Goal: Check status

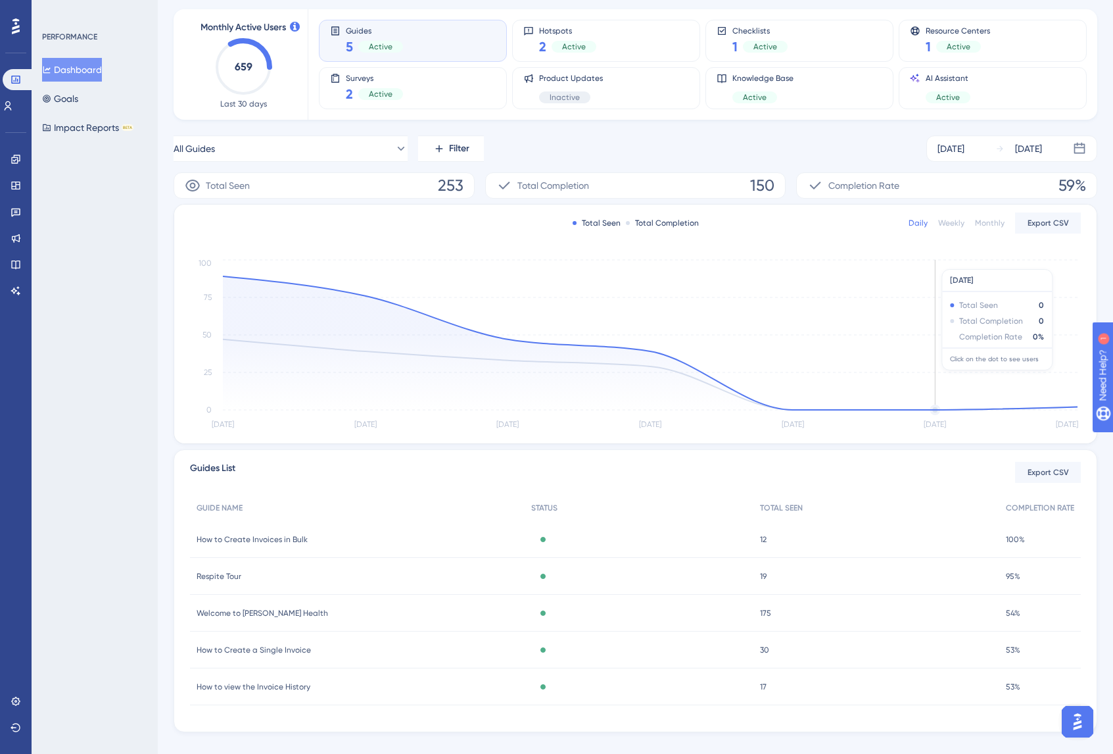
scroll to position [85, 0]
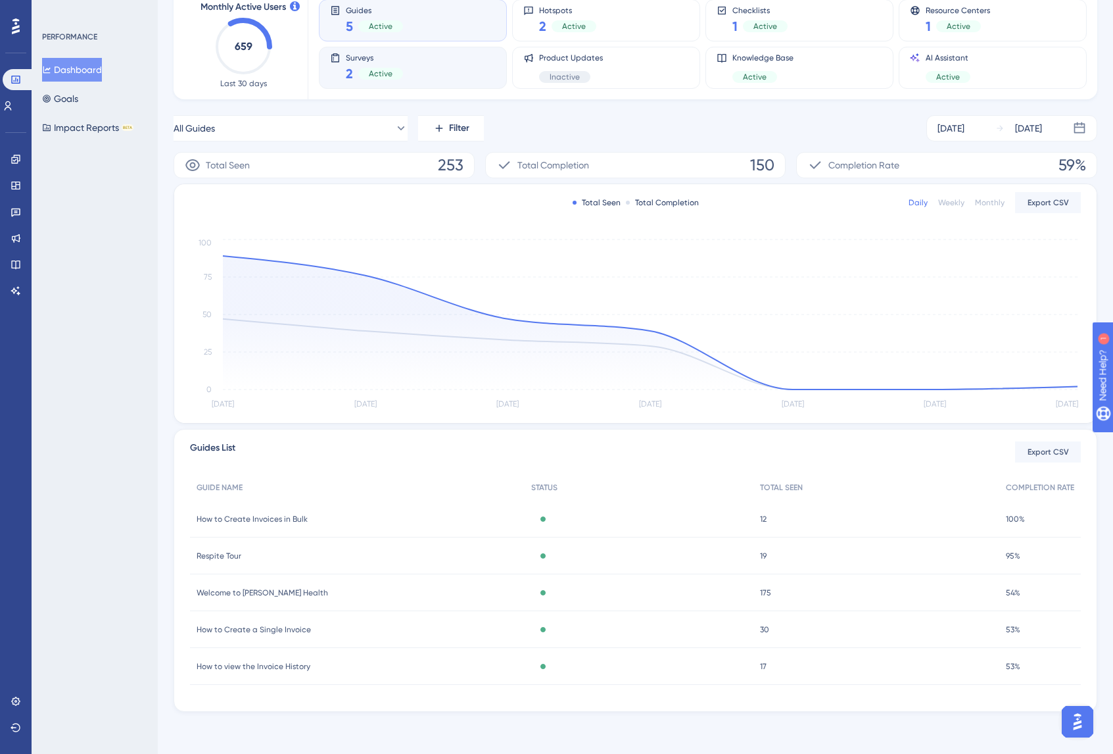
click at [367, 73] on div "Active" at bounding box center [380, 74] width 45 height 12
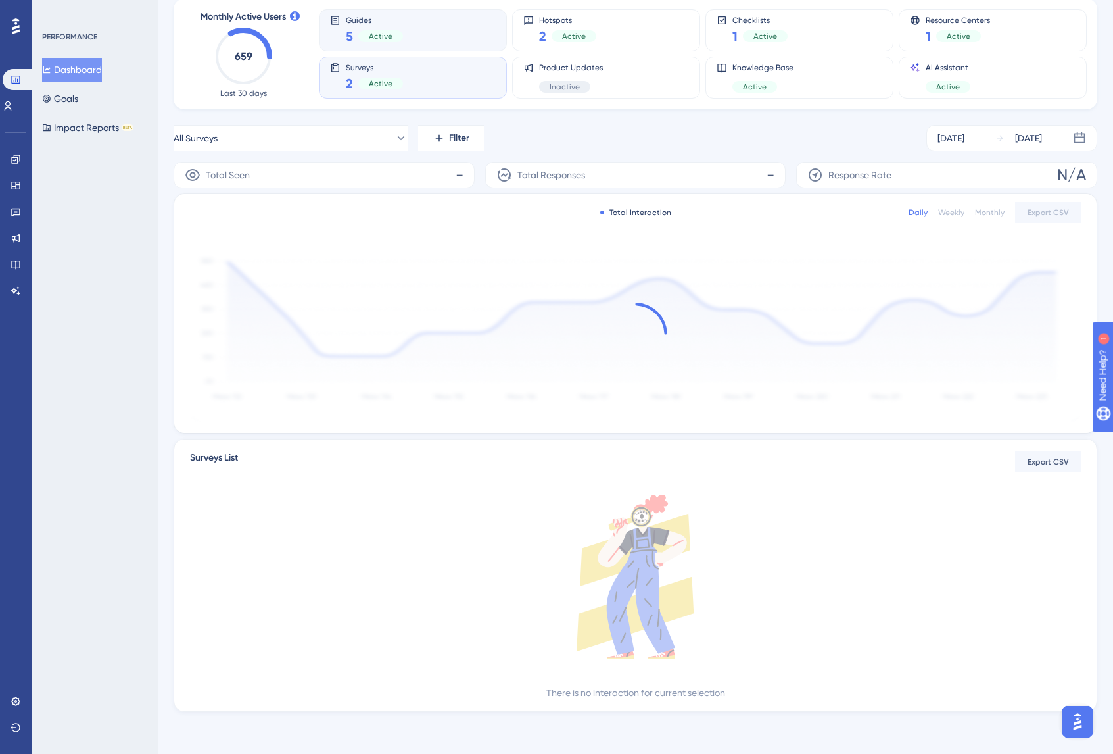
scroll to position [0, 0]
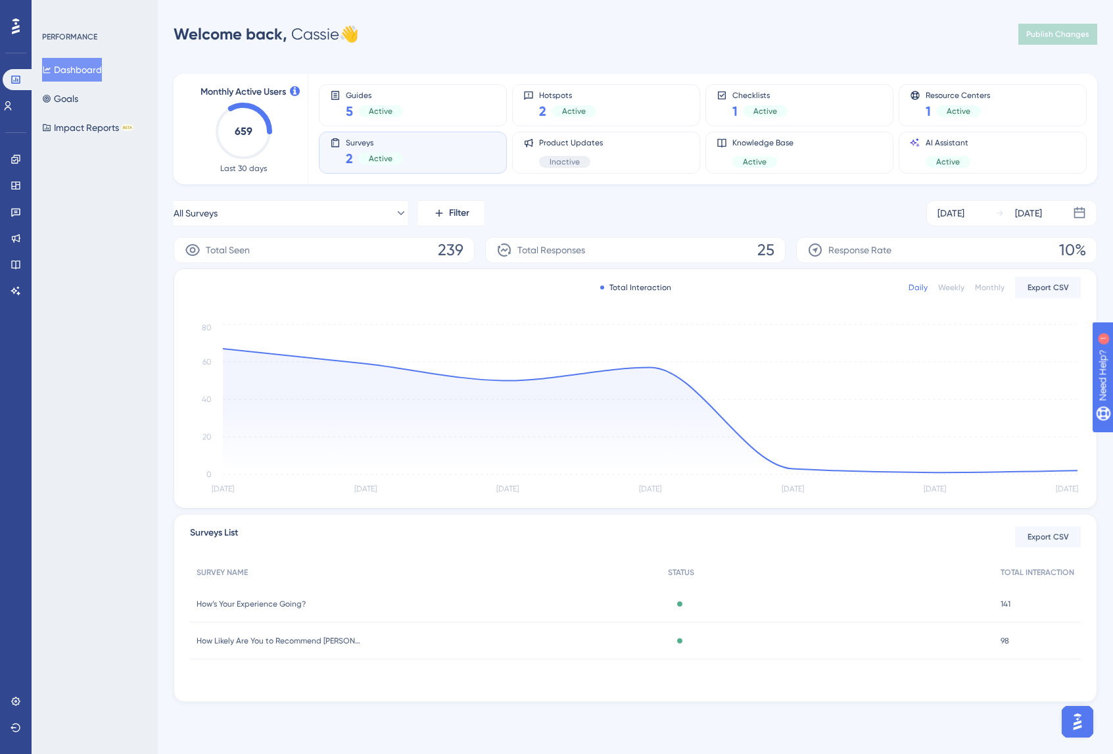
click at [232, 602] on span "How’s Your Experience Going?" at bounding box center [251, 603] width 109 height 11
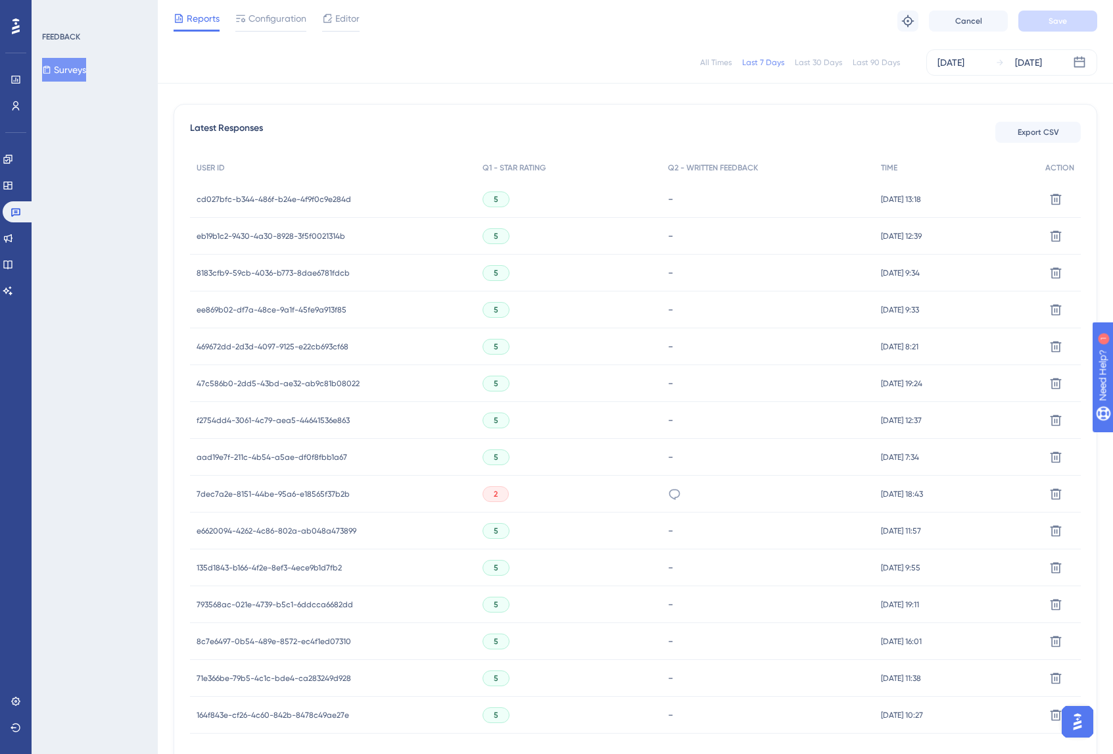
scroll to position [358, 0]
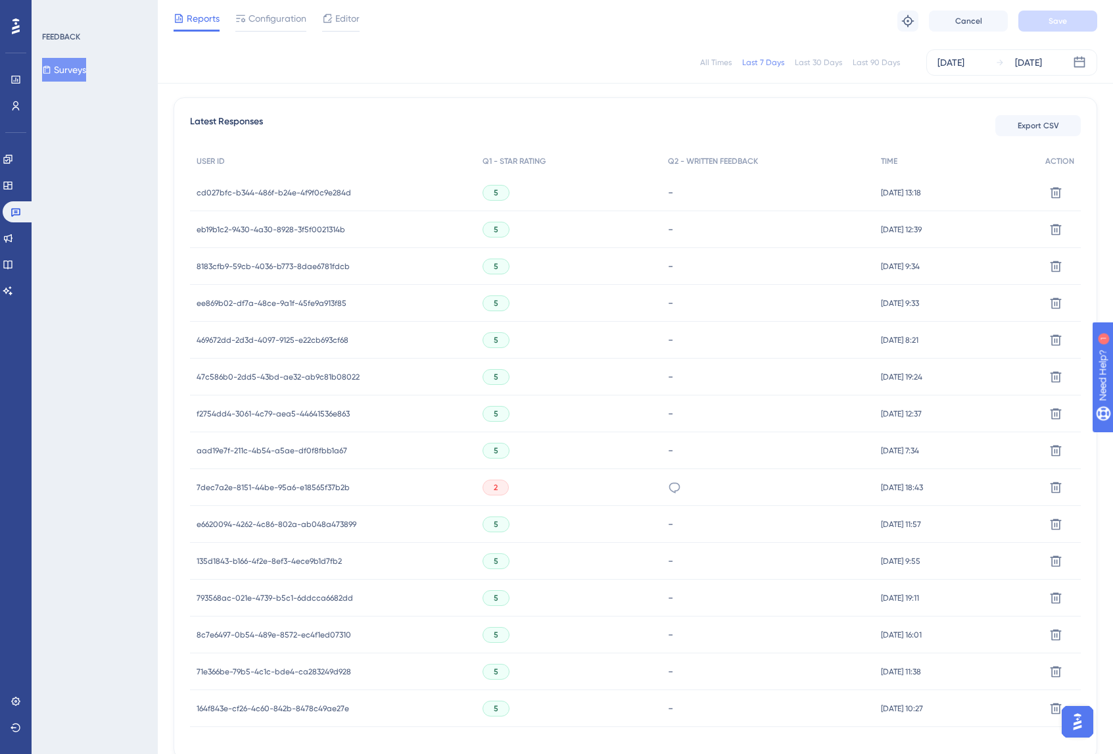
click at [494, 193] on span "5" at bounding box center [496, 192] width 5 height 11
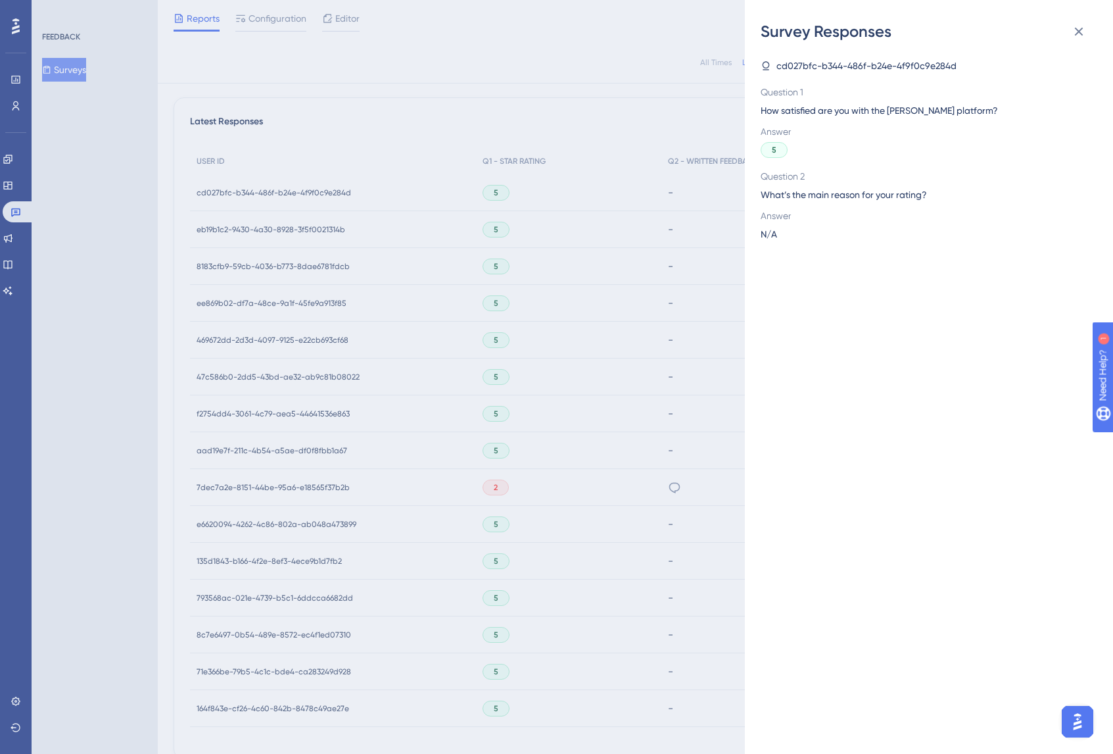
click at [489, 231] on div "Survey Responses cd027bfc-b344-486f-b24e-4f9f0c9e284d Question 1 How satisfied …" at bounding box center [556, 377] width 1113 height 754
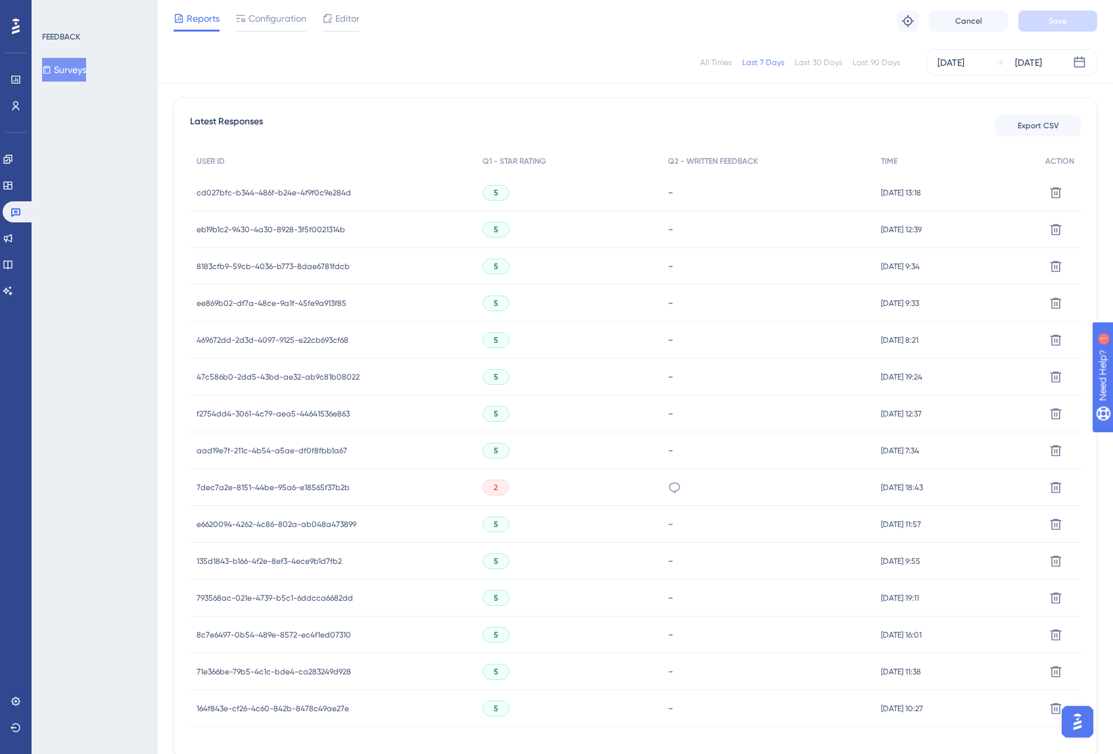
click at [494, 231] on span "5" at bounding box center [496, 229] width 5 height 11
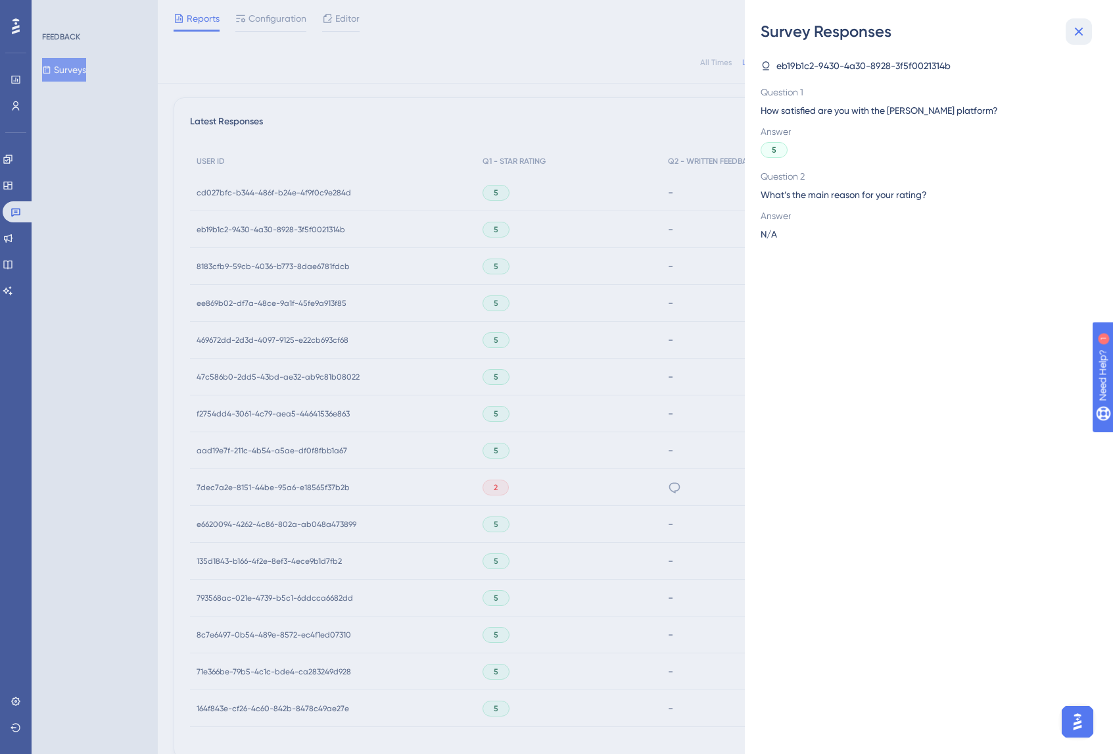
click at [1082, 31] on icon at bounding box center [1079, 32] width 16 height 16
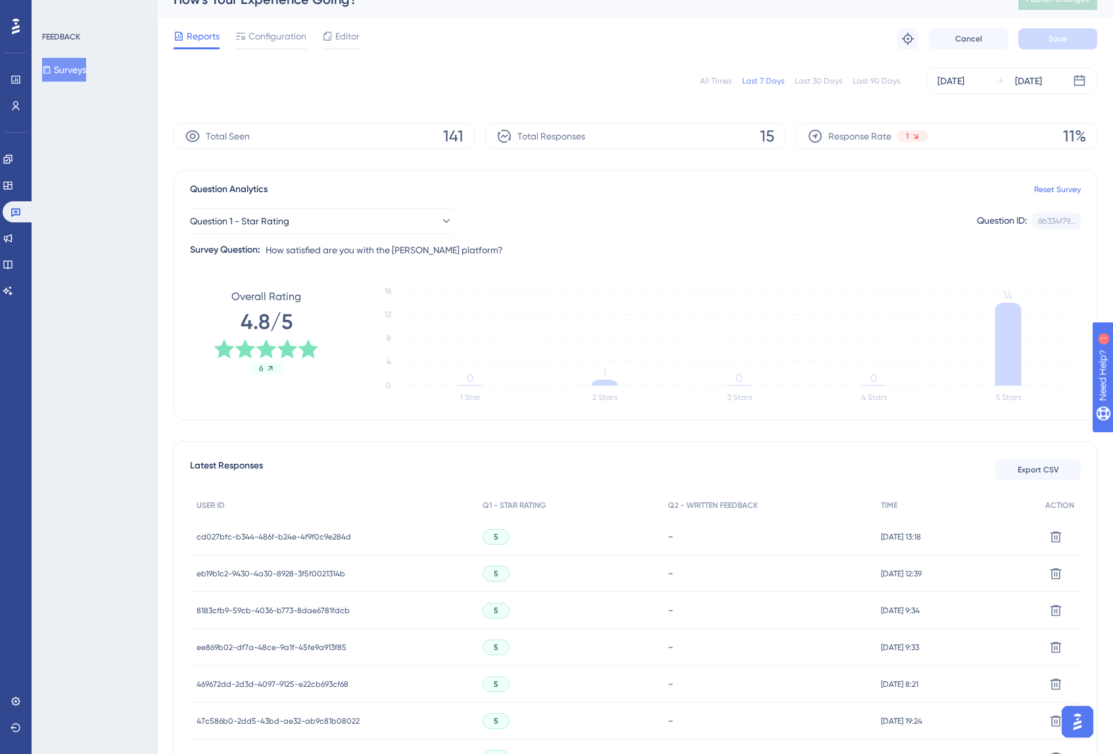
scroll to position [0, 0]
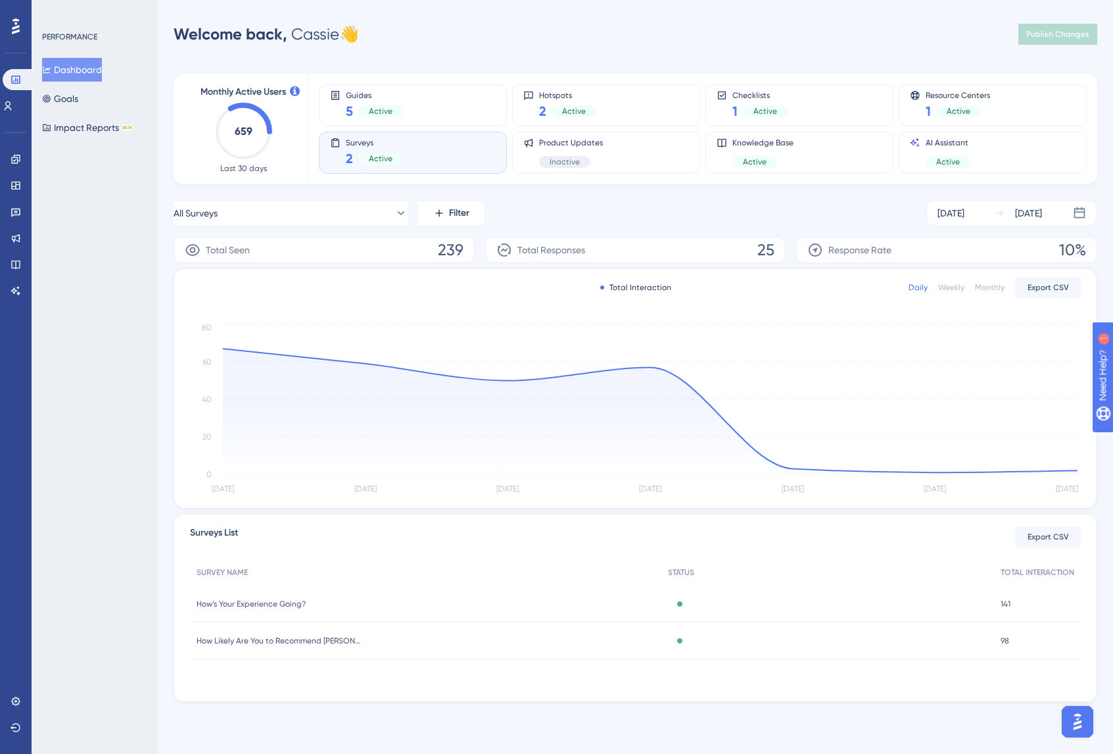
click at [437, 148] on div "Surveys 2 Active" at bounding box center [413, 152] width 166 height 30
click at [361, 149] on div "Surveys 2 Active" at bounding box center [374, 152] width 57 height 30
click at [318, 640] on span "How Likely Are You to Recommend [PERSON_NAME]?" at bounding box center [279, 640] width 164 height 11
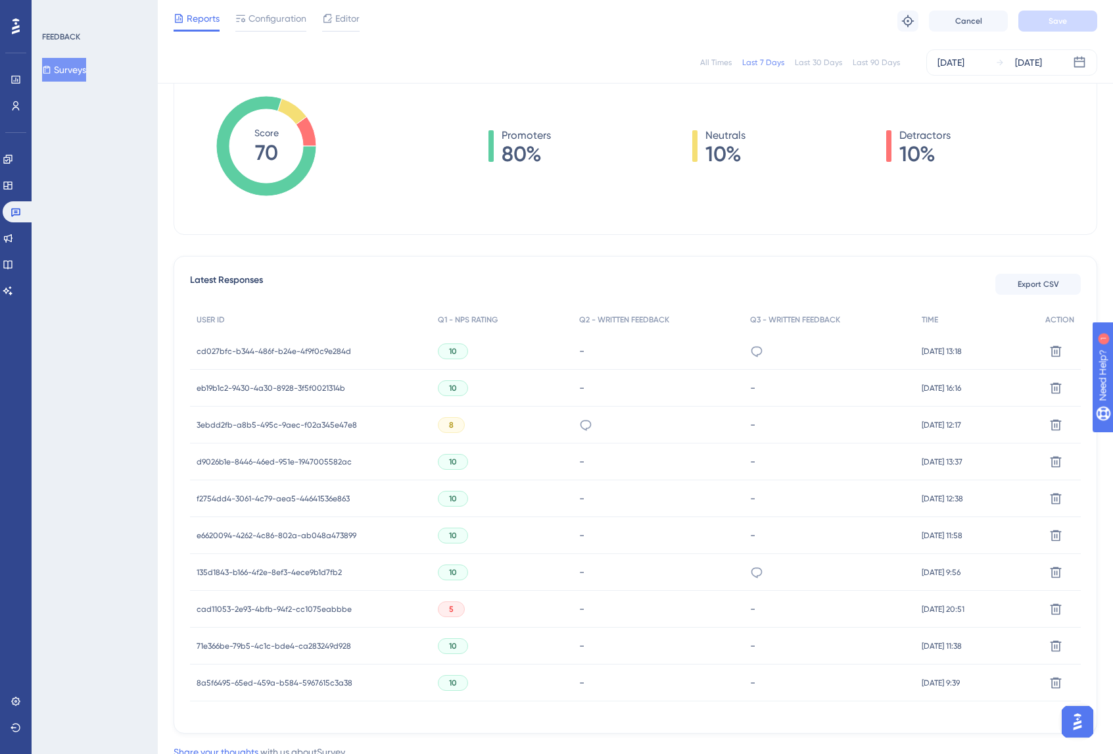
scroll to position [247, 0]
